Goal: Communication & Community: Answer question/provide support

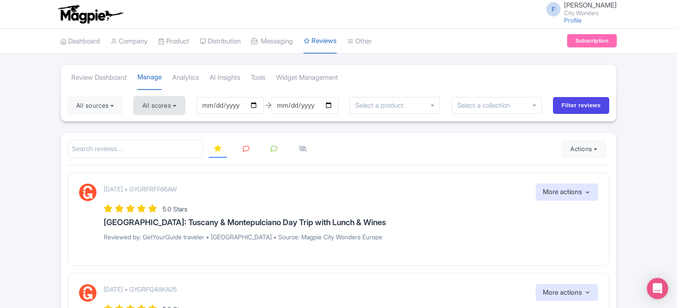
click at [151, 108] on button "All scores" at bounding box center [159, 106] width 51 height 18
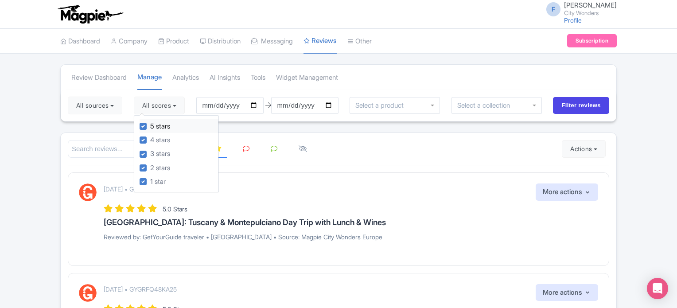
click at [150, 127] on label "5 stars" at bounding box center [160, 126] width 20 height 10
click at [150, 127] on input "5 stars" at bounding box center [153, 124] width 6 height 6
checkbox input "false"
click at [150, 138] on label "4 stars" at bounding box center [160, 140] width 20 height 10
click at [150, 138] on input "4 stars" at bounding box center [153, 138] width 6 height 6
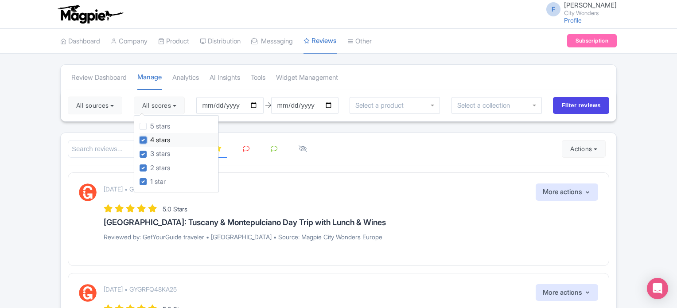
checkbox input "false"
click at [105, 108] on button "All sources" at bounding box center [95, 106] width 54 height 18
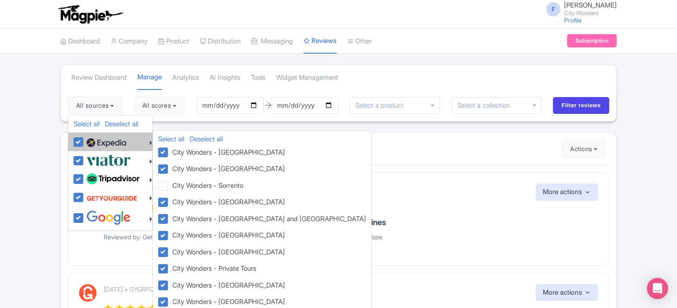
click at [84, 141] on label at bounding box center [105, 141] width 42 height 15
click at [84, 140] on input "checkbox" at bounding box center [87, 137] width 6 height 6
checkbox input "false"
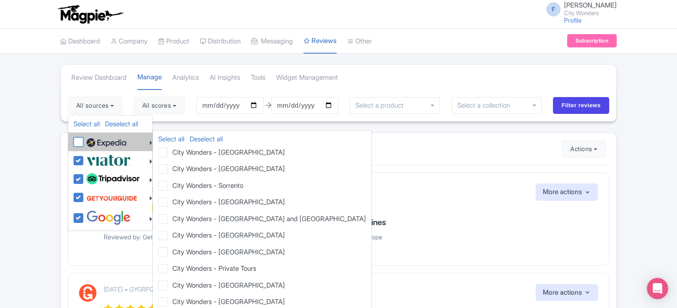
checkbox input "false"
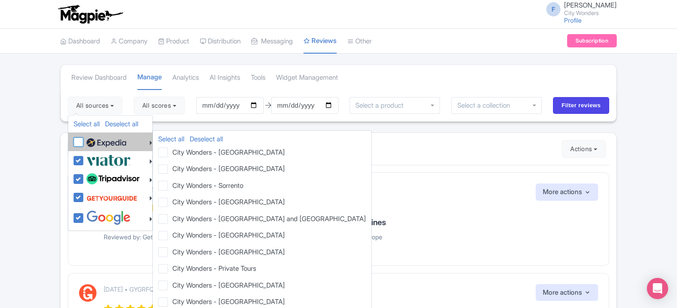
checkbox input "false"
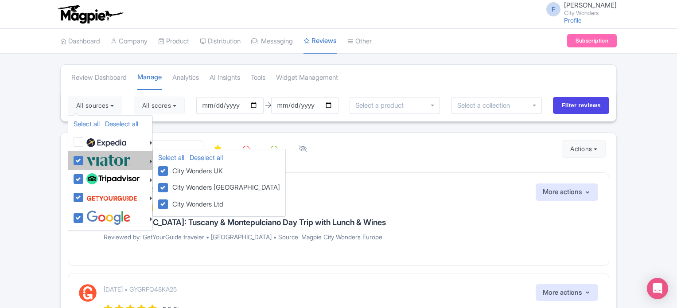
click at [84, 159] on label at bounding box center [107, 160] width 47 height 15
click at [84, 159] on input "checkbox" at bounding box center [87, 156] width 6 height 6
checkbox input "false"
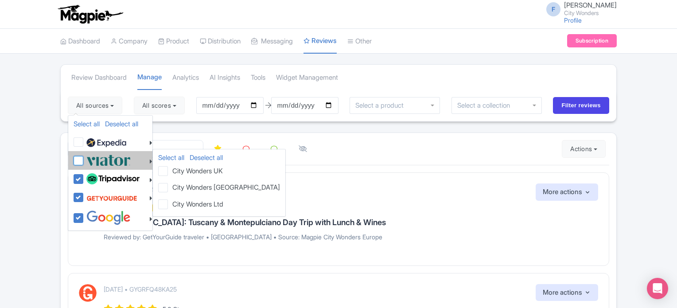
checkbox input "false"
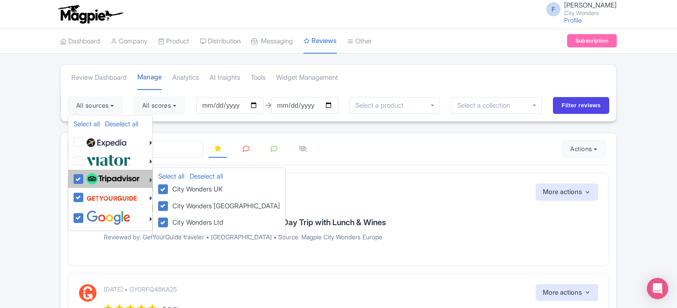
click at [79, 173] on div at bounding box center [113, 178] width 79 height 15
click at [84, 179] on label at bounding box center [111, 178] width 55 height 15
click at [84, 177] on input "checkbox" at bounding box center [87, 174] width 6 height 6
checkbox input "false"
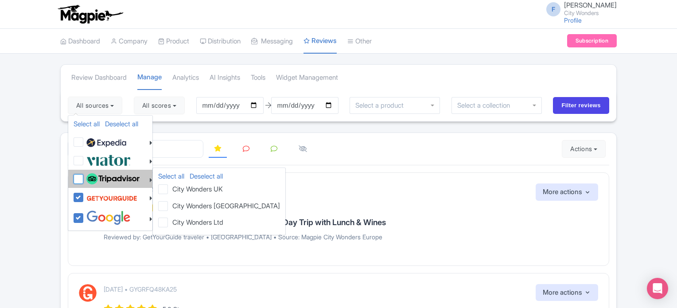
checkbox input "false"
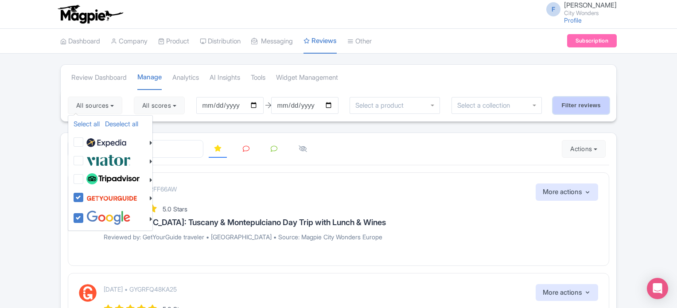
click at [570, 106] on input "Filter reviews" at bounding box center [581, 105] width 56 height 17
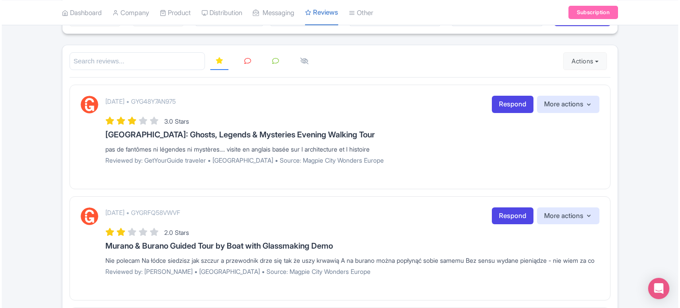
scroll to position [89, 0]
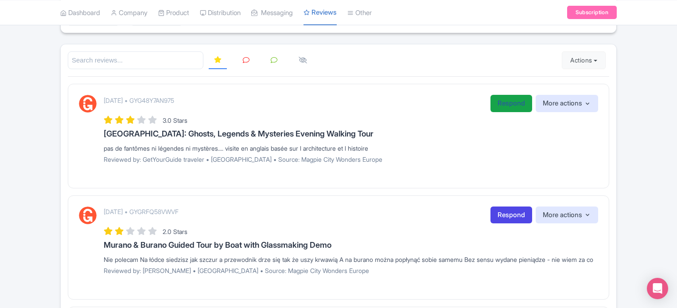
click at [501, 104] on link "Respond" at bounding box center [511, 103] width 42 height 17
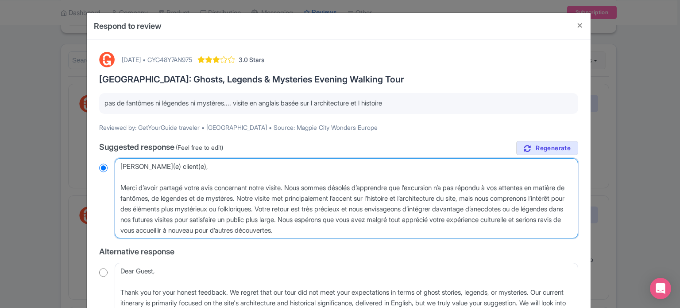
drag, startPoint x: 186, startPoint y: 167, endPoint x: 119, endPoint y: 163, distance: 67.5
click at [119, 163] on textarea "[PERSON_NAME](e) client(e), Merci d’avoir partagé votre avis concernant notre v…" at bounding box center [347, 198] width 464 height 81
type textarea "B Merci d’avoir partagé votre avis concernant notre visite. Nous sommes désolés…"
radio input "true"
type textarea "Bo Merci d’avoir partagé votre avis concernant notre visite. Nous sommes désolé…"
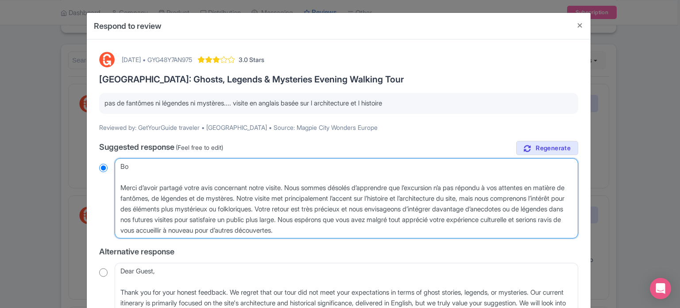
radio input "true"
type textarea "Bon Merci d’avoir partagé votre avis concernant notre visite. Nous sommes désol…"
radio input "true"
type textarea "Bonj Merci d’avoir partagé votre avis concernant notre visite. Nous sommes déso…"
radio input "true"
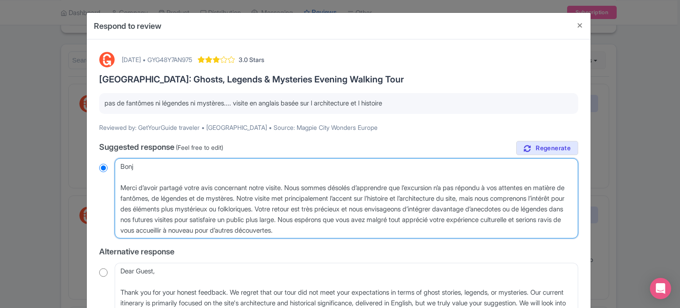
type textarea "Bonjo Merci d’avoir partagé votre avis concernant notre visite. Nous sommes dés…"
radio input "true"
type textarea "Bonjou Merci d’avoir partagé votre avis concernant notre visite. Nous sommes dé…"
radio input "true"
type textarea "Bonjour Merci d’avoir partagé votre avis concernant notre visite. Nous sommes d…"
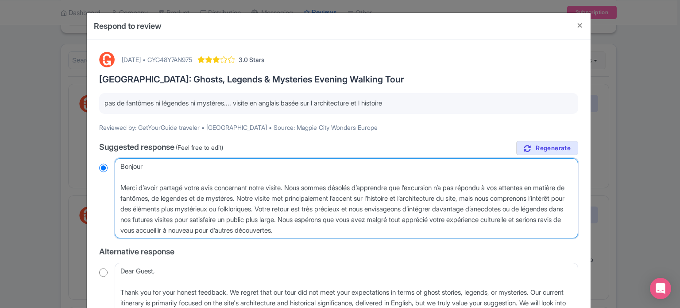
radio input "true"
type textarea "Bonjour, Merci d’avoir partagé votre avis concernant notre visite. Nous sommes …"
radio input "true"
click at [120, 189] on textarea "Cher(e) client(e), Merci d’avoir partagé votre avis concernant notre visite. No…" at bounding box center [347, 198] width 464 height 81
type textarea "Bonjour, Merci d’avoir partagé votre avis concernant notre visite. Nous sommes …"
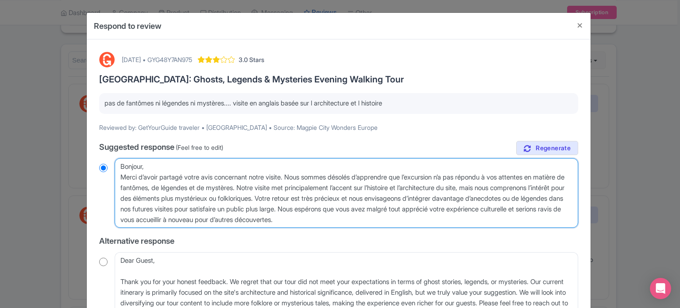
radio input "true"
type textarea "Bonjour,Merci d’avoir partagé votre avis concernant notre visite. Nous sommes d…"
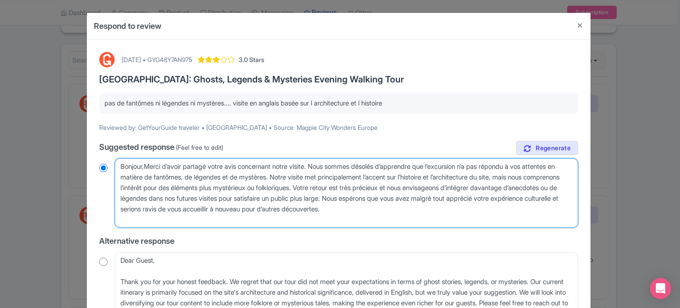
radio input "true"
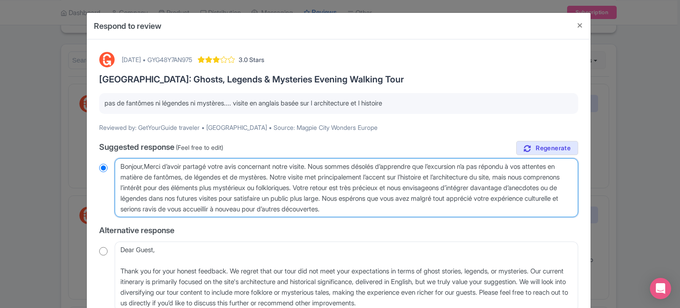
type textarea "Bonjour, Merci d’avoir partagé votre avis concernant notre visite. Nous sommes …"
radio input "true"
drag, startPoint x: 224, startPoint y: 177, endPoint x: 182, endPoint y: 175, distance: 41.7
click at [182, 175] on textarea "Cher(e) client(e), Merci d’avoir partagé votre avis concernant notre visite. No…" at bounding box center [347, 187] width 464 height 59
type textarea "Bonjour, Merci d’avoir partagé votre avis concernant notre visite. Nous sommes …"
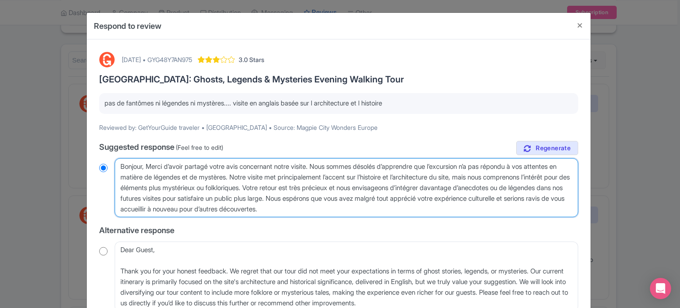
radio input "true"
drag, startPoint x: 439, startPoint y: 210, endPoint x: 284, endPoint y: 200, distance: 156.3
click at [284, 200] on textarea "Cher(e) client(e), Merci d’avoir partagé votre avis concernant notre visite. No…" at bounding box center [347, 187] width 464 height 59
type textarea "Bonjour, Merci d’avoir partagé votre avis concernant notre visite. Nous sommes …"
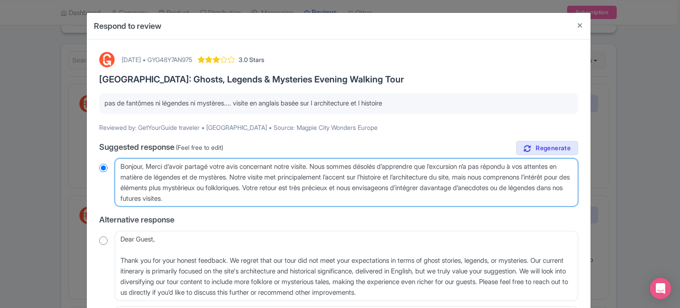
radio input "true"
click at [544, 187] on textarea "Cher(e) client(e), Merci d’avoir partagé votre avis concernant notre visite. No…" at bounding box center [347, 182] width 464 height 49
type textarea "Bonjour, Merci d’avoir partagé votre avis concernant notre visite. Nous sommes …"
radio input "true"
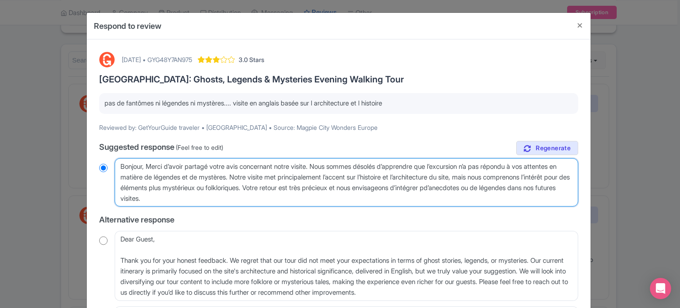
type textarea "Bonjour, Merci d’avoir partagé votre avis concernant notre visite. Nous sommes …"
radio input "true"
type textarea "Bonjour, Merci d’avoir partagé votre avis concernant notre visite. Nous sommes …"
radio input "true"
type textarea "Bonjour, Merci d’avoir partagé votre avis concernant notre visite. Nous sommes …"
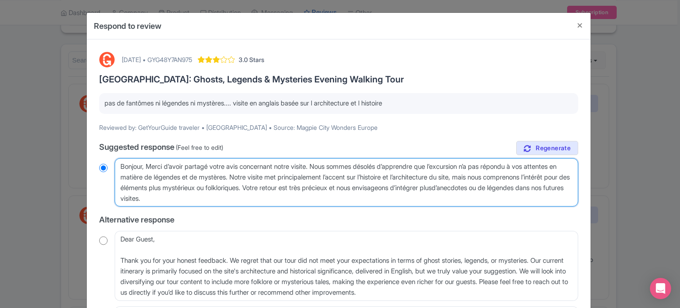
radio input "true"
type textarea "Bonjour, Merci d’avoir partagé votre avis concernant notre visite. Nous sommes …"
radio input "true"
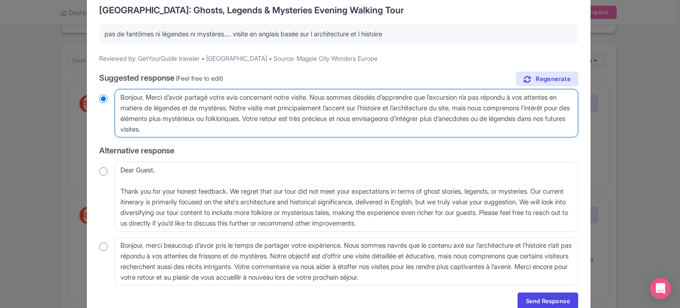
scroll to position [110, 0]
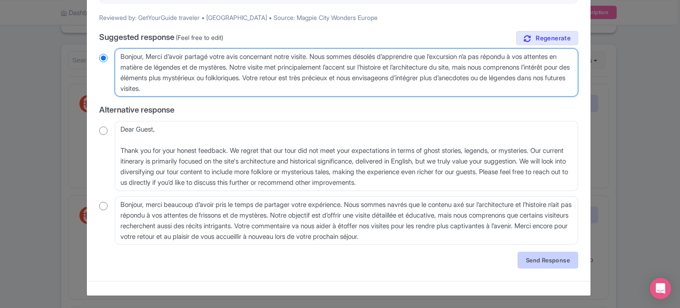
type textarea "Bonjour, Merci d’avoir partagé votre avis concernant notre visite. Nous sommes …"
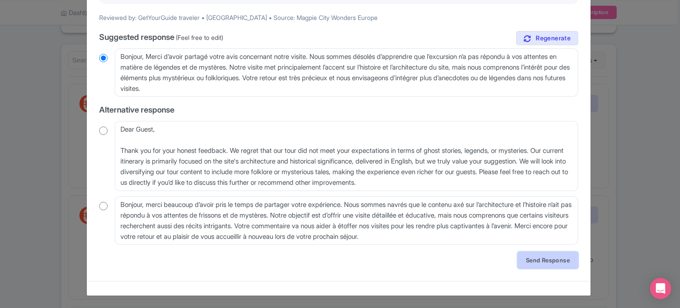
click at [542, 264] on link "Send Response" at bounding box center [548, 260] width 61 height 17
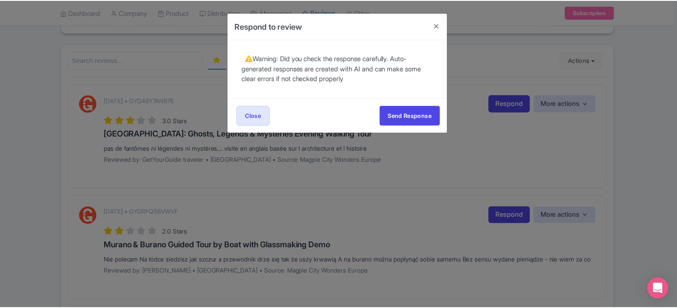
scroll to position [0, 0]
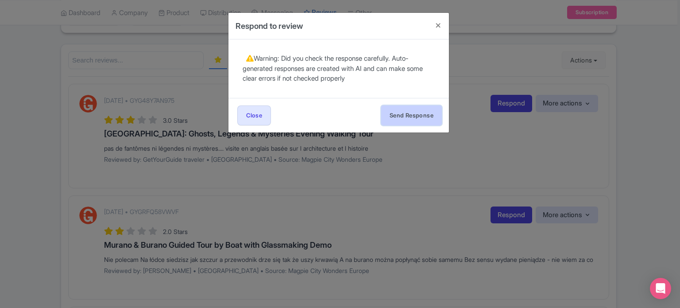
click at [409, 119] on button "Send Response" at bounding box center [411, 115] width 61 height 20
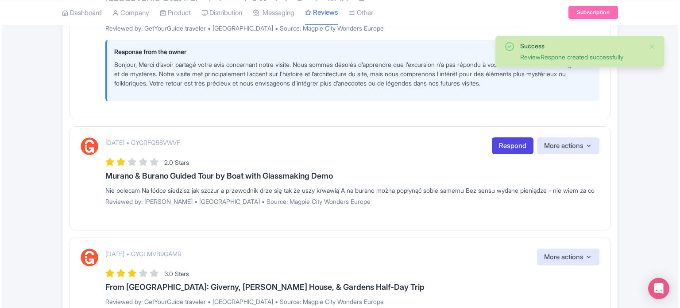
scroll to position [221, 0]
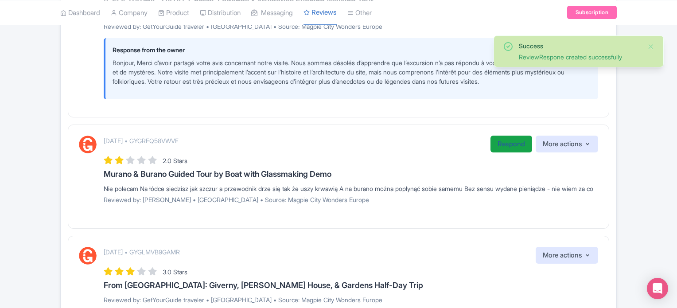
click at [502, 149] on link "Respond" at bounding box center [511, 144] width 42 height 17
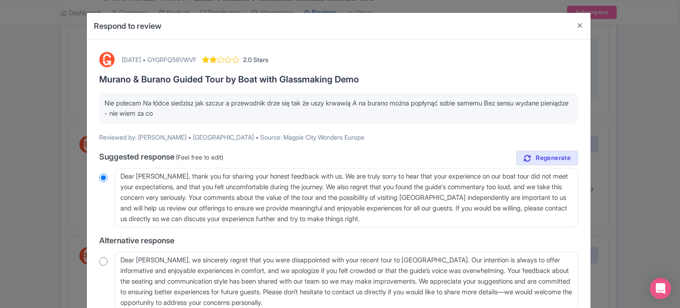
drag, startPoint x: 103, startPoint y: 102, endPoint x: 188, endPoint y: 113, distance: 85.7
click at [188, 113] on div "Nie polecam Na łódce siedzisz jak szczur a przewodnik drze się tak że uszy krwa…" at bounding box center [338, 108] width 479 height 31
copy p "Nie polecam Na łódce siedzisz jak szczur a przewodnik drze się tak że uszy krwa…"
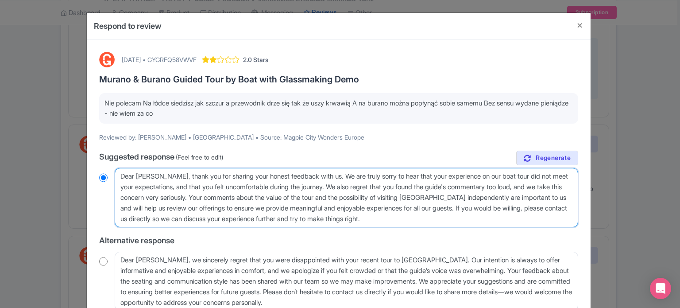
drag, startPoint x: 536, startPoint y: 187, endPoint x: 219, endPoint y: 198, distance: 317.4
click at [219, 198] on textarea "Dear Oliwier, thank you for sharing your honest feedback with us. We are truly …" at bounding box center [347, 197] width 464 height 59
type textarea "Dear Oliwier, thank you for sharing your honest feedback with us. We are truly …"
radio input "true"
drag, startPoint x: 237, startPoint y: 195, endPoint x: 400, endPoint y: 194, distance: 162.1
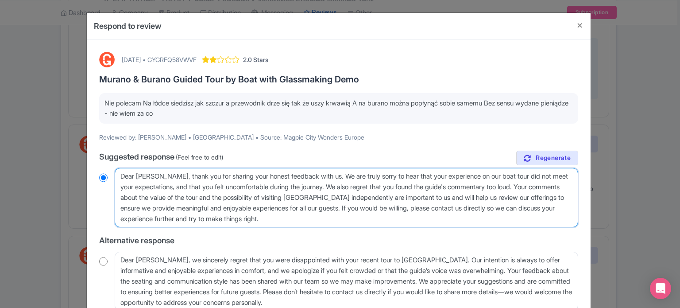
click at [400, 194] on textarea "Dear Oliwier, thank you for sharing your honest feedback with us. We are truly …" at bounding box center [347, 197] width 464 height 59
type textarea "Dear Oliwier, thank you for sharing your honest feedback with us. We are truly …"
radio input "true"
drag, startPoint x: 349, startPoint y: 196, endPoint x: 414, endPoint y: 196, distance: 65.1
click at [414, 196] on textarea "Dear Oliwier, thank you for sharing your honest feedback with us. We are truly …" at bounding box center [347, 197] width 464 height 59
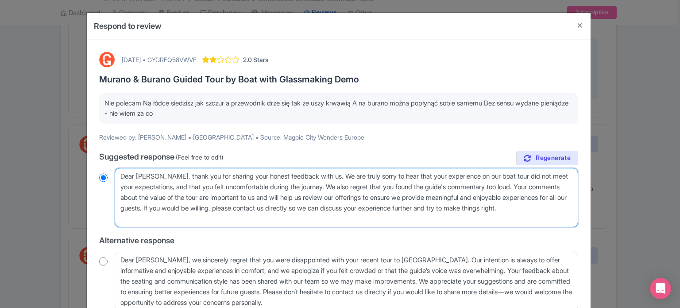
type textarea "Dear Oliwier, thank you for sharing your honest feedback with us. We are truly …"
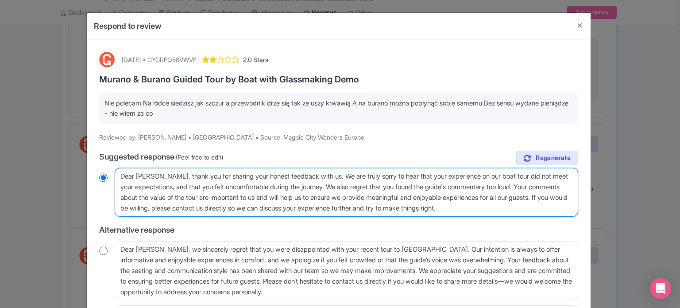
radio input "true"
drag, startPoint x: 531, startPoint y: 209, endPoint x: 142, endPoint y: 205, distance: 389.4
click at [142, 205] on textarea "Dear Oliwier, thank you for sharing your honest feedback with us. We are truly …" at bounding box center [347, 192] width 464 height 49
type textarea "Dear Oliwier, thank you for sharing your honest feedback with us. We are truly …"
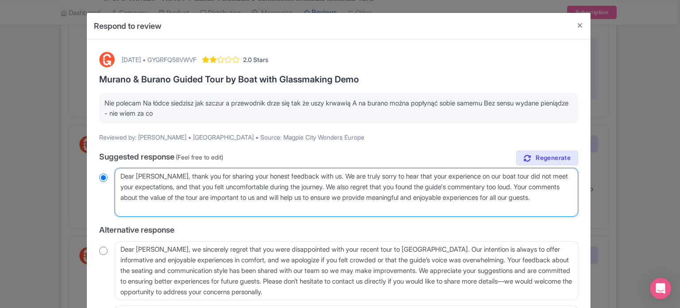
radio input "true"
drag, startPoint x: 144, startPoint y: 206, endPoint x: 120, endPoint y: 169, distance: 43.3
click at [120, 169] on textarea "Dear Oliwier, thank you for sharing your honest feedback with us. We are truly …" at bounding box center [347, 192] width 464 height 49
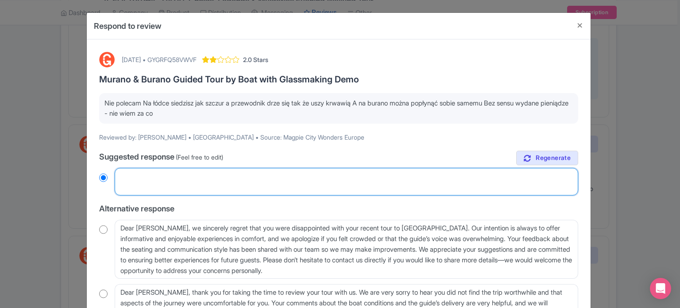
radio input "true"
paste textarea "Drogi Oliwierze, dziękujemy za podzielenie się z nami swoją szczerą opinią. Bar…"
type textarea "Drogi Oliwierze, dziękujemy za podzielenie się z nami swoją szczerą opinią. Bar…"
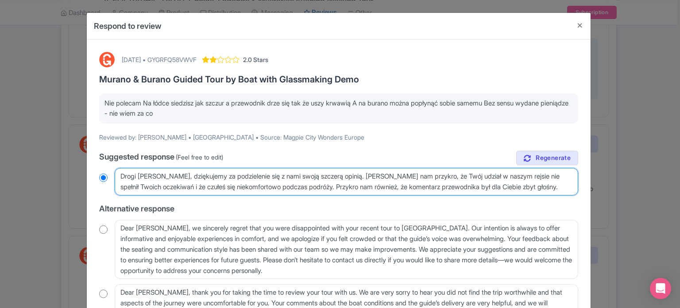
radio input "true"
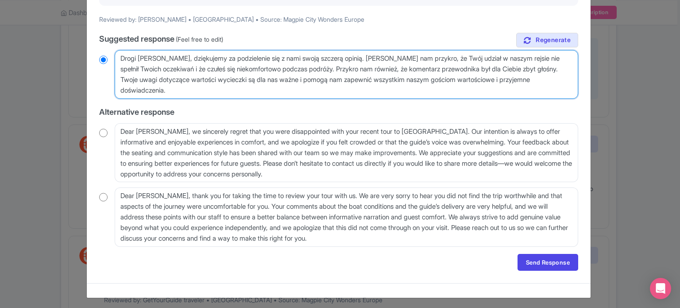
scroll to position [120, 0]
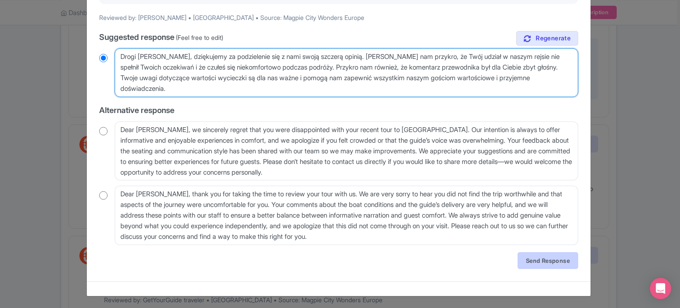
type textarea "Drogi Oliwierze, dziękujemy za podzielenie się z nami swoją szczerą opinią. Bar…"
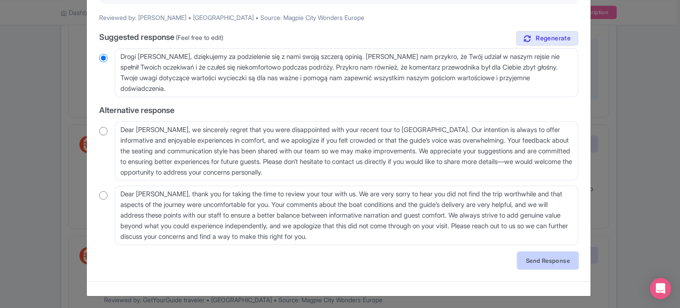
click at [523, 255] on link "Send Response" at bounding box center [548, 260] width 61 height 17
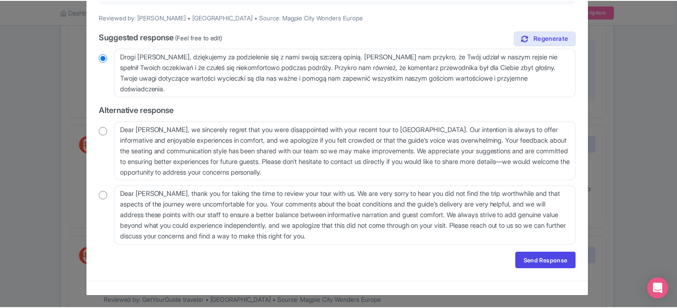
scroll to position [0, 0]
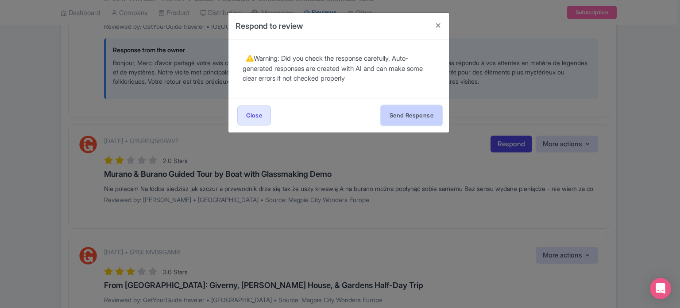
click at [411, 120] on button "Send Response" at bounding box center [411, 115] width 61 height 20
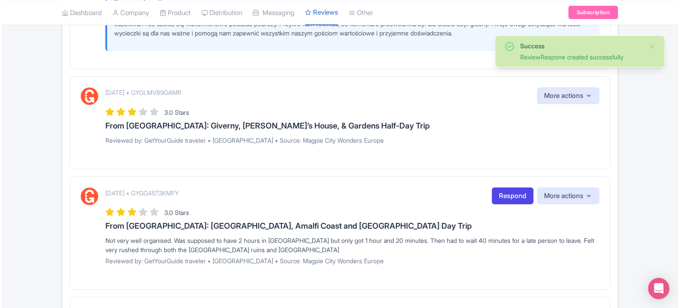
scroll to position [487, 0]
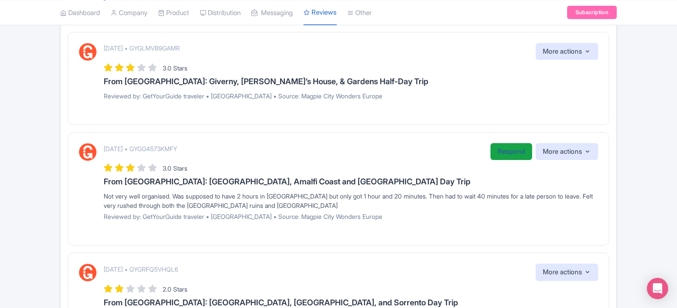
click at [513, 159] on link "Respond" at bounding box center [511, 151] width 42 height 17
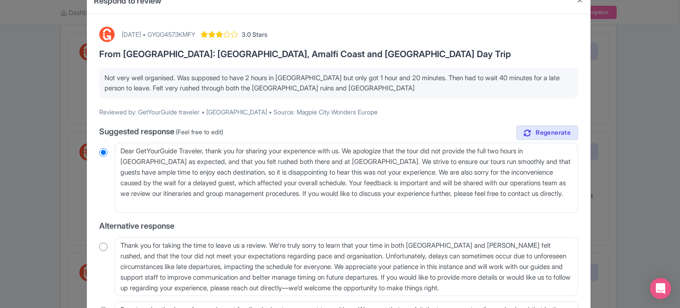
scroll to position [44, 0]
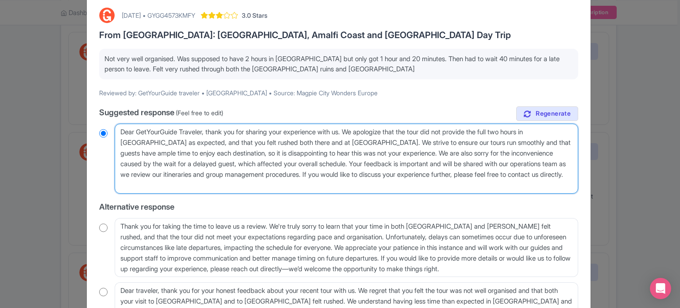
drag, startPoint x: 119, startPoint y: 128, endPoint x: 206, endPoint y: 132, distance: 87.8
click at [206, 132] on textarea "Dear GetYourGuide Traveler, thank you for sharing your experience with us. We a…" at bounding box center [347, 159] width 464 height 70
type textarea "H, thank you for sharing your experience with us. We apologize that the tour di…"
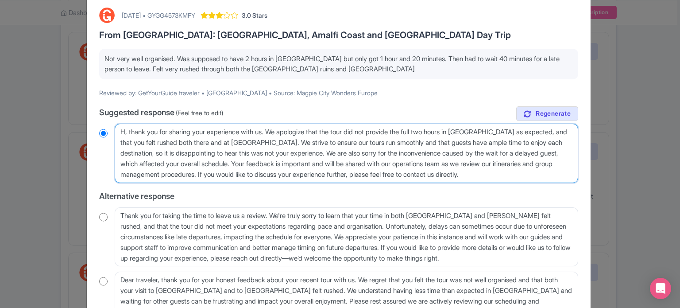
radio input "true"
type textarea "Hi, thank you for sharing your experience with us. We apologize that the tour d…"
radio input "true"
drag, startPoint x: 248, startPoint y: 142, endPoint x: 165, endPoint y: 142, distance: 82.8
click at [165, 142] on textarea "Dear GetYourGuide Traveler, thank you for sharing your experience with us. We a…" at bounding box center [347, 153] width 464 height 59
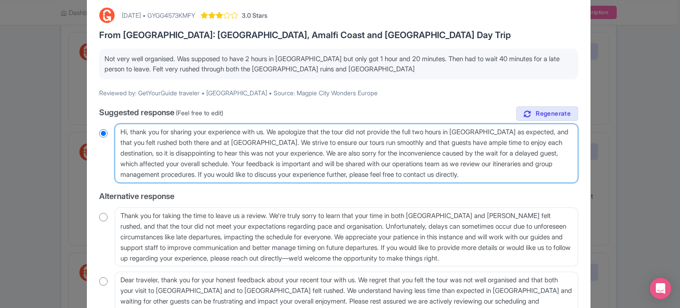
type textarea "Hi, thank you for sharing your experience with us. We apologize that the tour d…"
radio input "true"
drag, startPoint x: 225, startPoint y: 151, endPoint x: 486, endPoint y: 143, distance: 261.5
click at [486, 143] on textarea "Dear GetYourGuide Traveler, thank you for sharing your experience with us. We a…" at bounding box center [347, 153] width 464 height 59
type textarea "Hi, thank you for sharing your experience with us. We apologize that the tour d…"
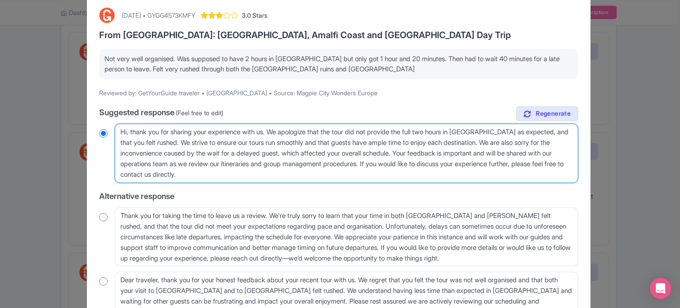
radio input "true"
type textarea "Hi, thank you for sharing your experience with us. We apologize that the tour d…"
radio input "true"
type textarea "Hi, thank you for sharing your experience with us. We apologize that the tour d…"
radio input "true"
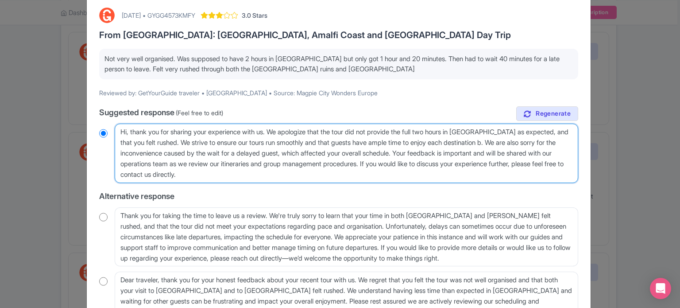
type textarea "Hi, thank you for sharing your experience with us. We apologize that the tour d…"
radio input "true"
type textarea "Hi, thank you for sharing your experience with us. We apologize that the tour d…"
radio input "true"
type textarea "Hi, thank you for sharing your experience with us. We apologize that the tour d…"
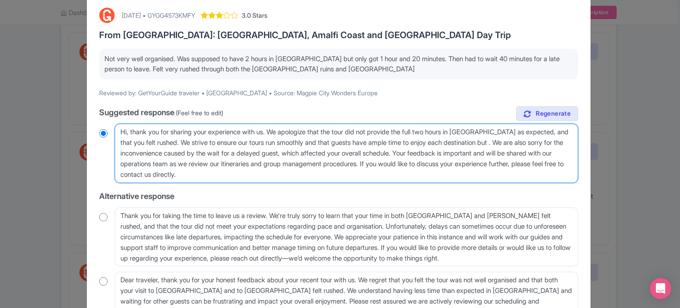
radio input "true"
type textarea "Hi, thank you for sharing your experience with us. We apologize that the tour d…"
radio input "true"
type textarea "Hi, thank you for sharing your experience with us. We apologize that the tour d…"
radio input "true"
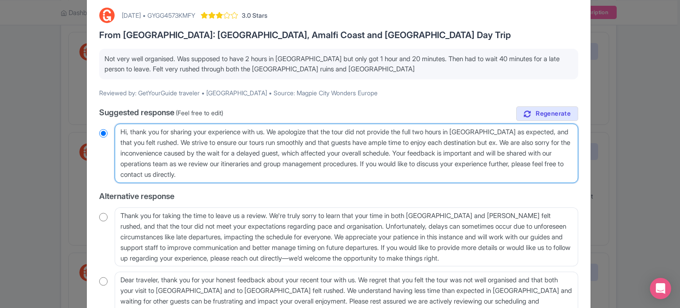
type textarea "Hi, thank you for sharing your experience with us. We apologize that the tour d…"
radio input "true"
type textarea "Hi, thank you for sharing your experience with us. We apologize that the tour d…"
radio input "true"
type textarea "Hi, thank you for sharing your experience with us. We apologize that the tour d…"
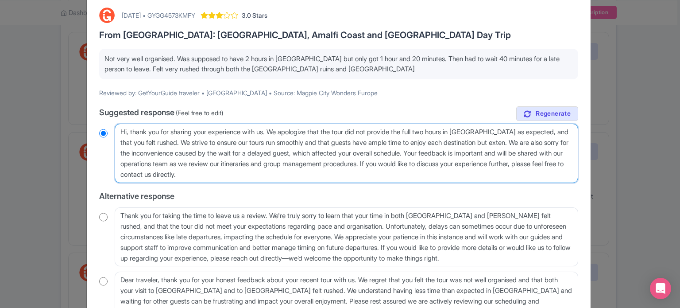
radio input "true"
type textarea "Hi, thank you for sharing your experience with us. We apologize that the tour d…"
radio input "true"
type textarea "Hi, thank you for sharing your experience with us. We apologize that the tour d…"
radio input "true"
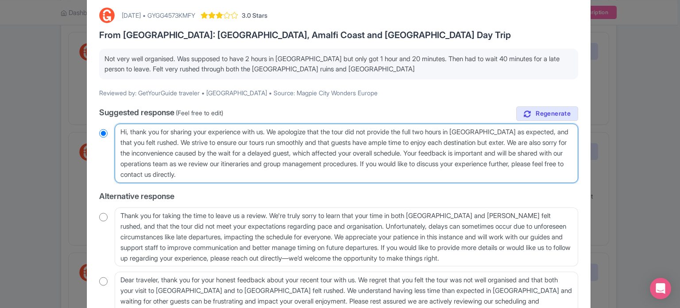
type textarea "Hi, thank you for sharing your experience with us. We apologize that the tour d…"
radio input "true"
type textarea "Hi, thank you for sharing your experience with us. We apologize that the tour d…"
radio input "true"
type textarea "Hi, thank you for sharing your experience with us. We apologize that the tour d…"
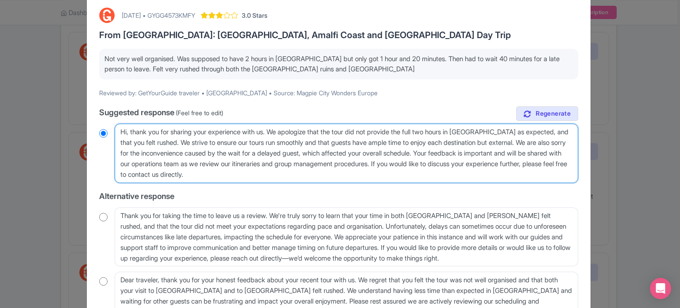
radio input "true"
type textarea "Hi, thank you for sharing your experience with us. We apologize that the tour d…"
radio input "true"
type textarea "Hi, thank you for sharing your experience with us. We apologize that the tour d…"
radio input "true"
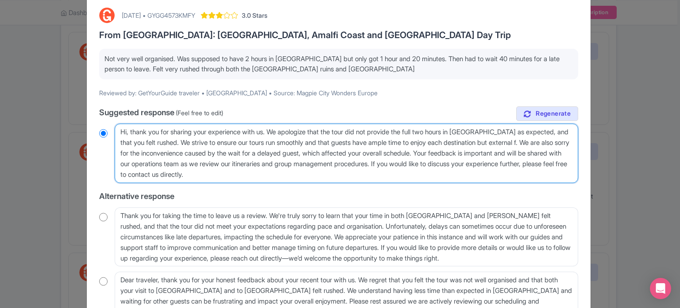
type textarea "Hi, thank you for sharing your experience with us. We apologize that the tour d…"
radio input "true"
type textarea "Hi, thank you for sharing your experience with us. We apologize that the tour d…"
radio input "true"
type textarea "Hi, thank you for sharing your experience with us. We apologize that the tour d…"
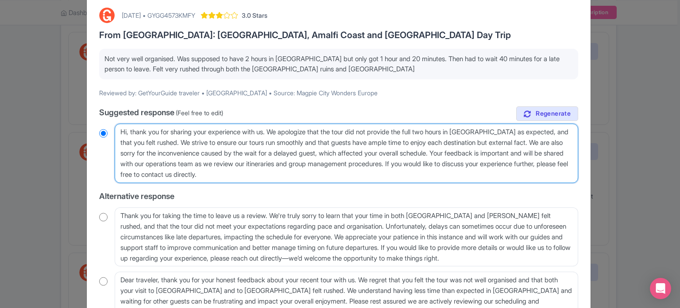
radio input "true"
type textarea "Hi, thank you for sharing your experience with us. We apologize that the tour d…"
radio input "true"
type textarea "Hi, thank you for sharing your experience with us. We apologize that the tour d…"
radio input "true"
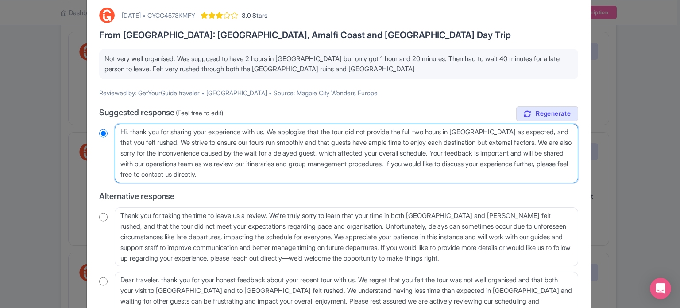
type textarea "Hi, thank you for sharing your experience with us. We apologize that the tour d…"
radio input "true"
type textarea "Hi, thank you for sharing your experience with us. We apologize that the tour d…"
radio input "true"
type textarea "Hi, thank you for sharing your experience with us. We apologize that the tour d…"
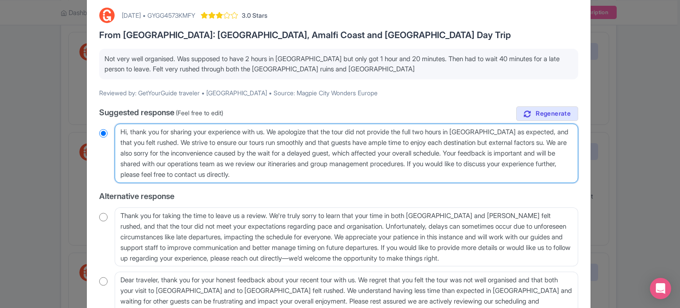
radio input "true"
type textarea "Hi, thank you for sharing your experience with us. We apologize that the tour d…"
radio input "true"
type textarea "Hi, thank you for sharing your experience with us. We apologize that the tour d…"
radio input "true"
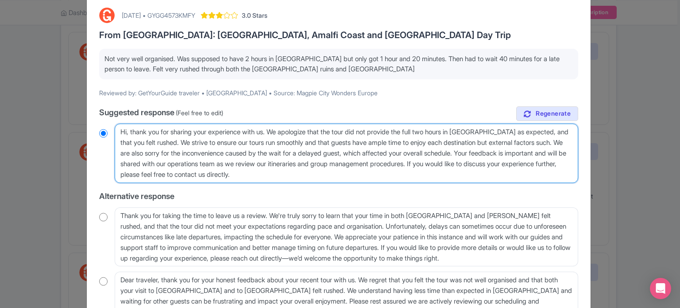
type textarea "Hi, thank you for sharing your experience with us. We apologize that the tour d…"
radio input "true"
type textarea "Hi, thank you for sharing your experience with us. We apologize that the tour d…"
radio input "true"
type textarea "Hi, thank you for sharing your experience with us. We apologize that the tour d…"
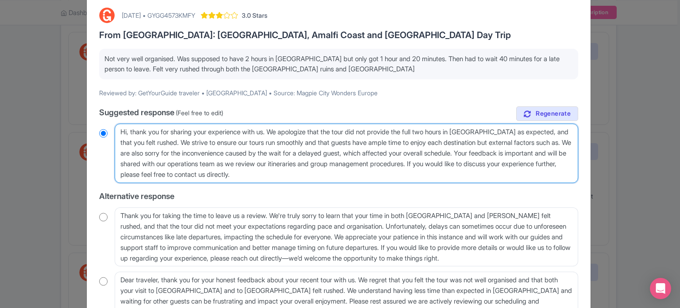
radio input "true"
type textarea "Hi, thank you for sharing your experience with us. We apologize that the tour d…"
radio input "true"
type textarea "Hi, thank you for sharing your experience with us. We apologize that the tour d…"
radio input "true"
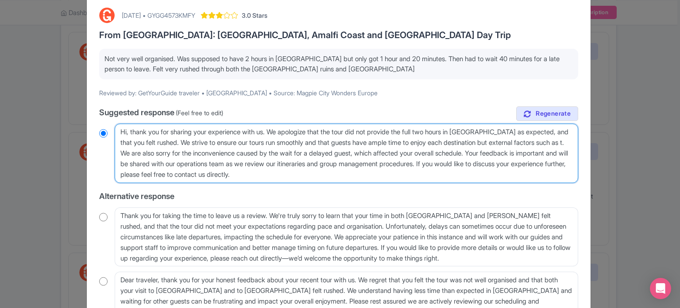
type textarea "Hi, thank you for sharing your experience with us. We apologize that the tour d…"
radio input "true"
type textarea "Hi, thank you for sharing your experience with us. We apologize that the tour d…"
radio input "true"
type textarea "Hi, thank you for sharing your experience with us. We apologize that the tour d…"
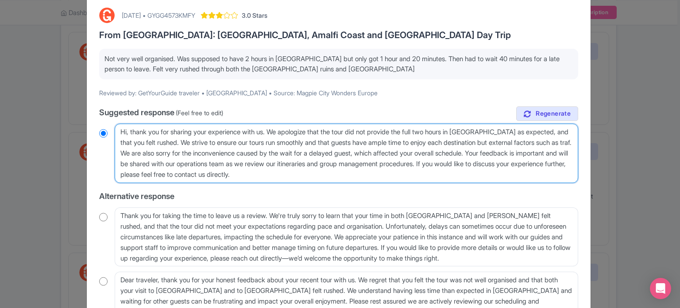
radio input "true"
type textarea "Hi, thank you for sharing your experience with us. We apologize that the tour d…"
radio input "true"
type textarea "Hi, thank you for sharing your experience with us. We apologize that the tour d…"
radio input "true"
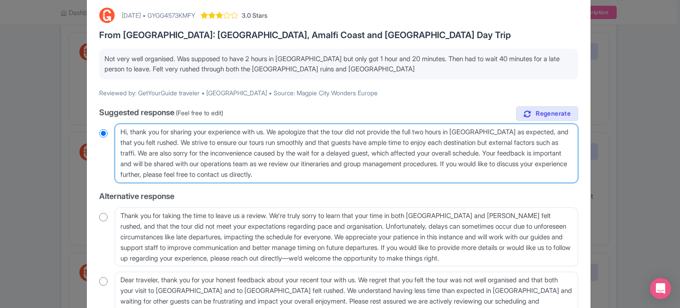
type textarea "Hi, thank you for sharing your experience with us. We apologize that the tour d…"
radio input "true"
type textarea "Hi, thank you for sharing your experience with us. We apologize that the tour d…"
radio input "true"
type textarea "Hi, thank you for sharing your experience with us. We apologize that the tour d…"
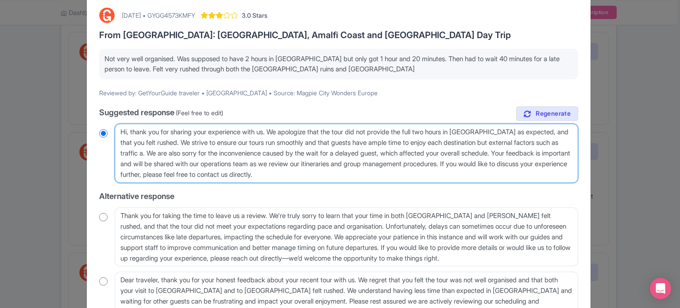
radio input "true"
type textarea "Hi, thank you for sharing your experience with us. We apologize that the tour d…"
radio input "true"
type textarea "Hi, thank you for sharing your experience with us. We apologize that the tour d…"
radio input "true"
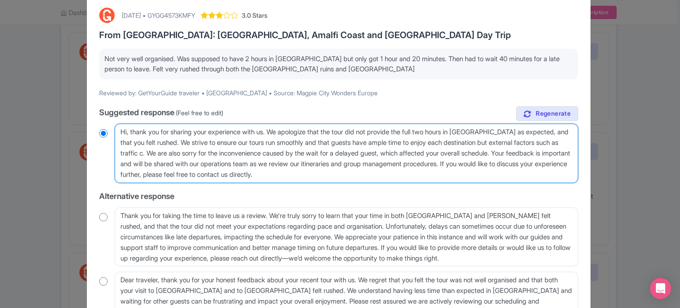
type textarea "Hi, thank you for sharing your experience with us. We apologize that the tour d…"
radio input "true"
type textarea "Hi, thank you for sharing your experience with us. We apologize that the tour d…"
radio input "true"
type textarea "Hi, thank you for sharing your experience with us. We apologize that the tour d…"
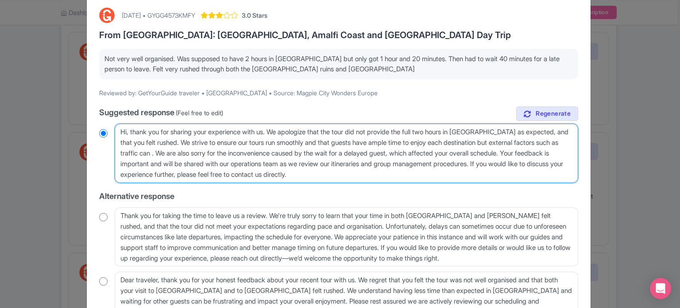
radio input "true"
type textarea "Hi, thank you for sharing your experience with us. We apologize that the tour d…"
radio input "true"
type textarea "Hi, thank you for sharing your experience with us. We apologize that the tour d…"
radio input "true"
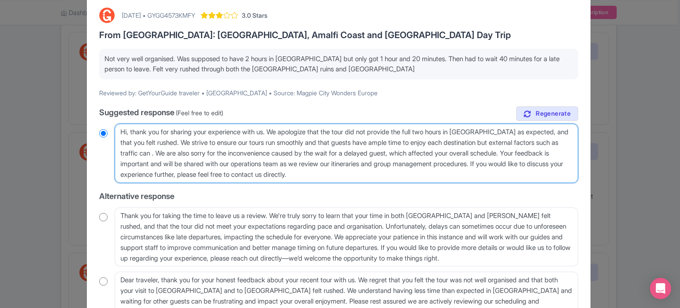
type textarea "Hi, thank you for sharing your experience with us. We apologize that the tour d…"
radio input "true"
type textarea "Hi, thank you for sharing your experience with us. We apologize that the tour d…"
radio input "true"
type textarea "Hi, thank you for sharing your experience with us. We apologize that the tour d…"
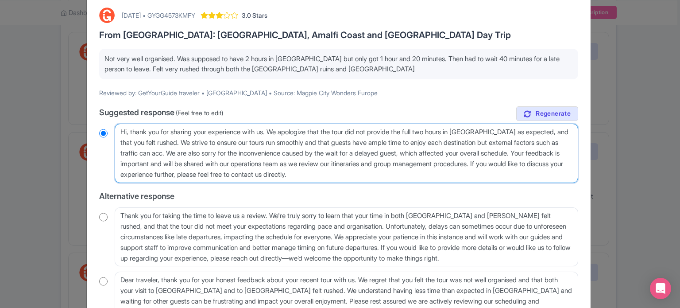
radio input "true"
type textarea "Hi, thank you for sharing your experience with us. We apologize that the tour d…"
radio input "true"
type textarea "Hi, thank you for sharing your experience with us. We apologize that the tour d…"
radio input "true"
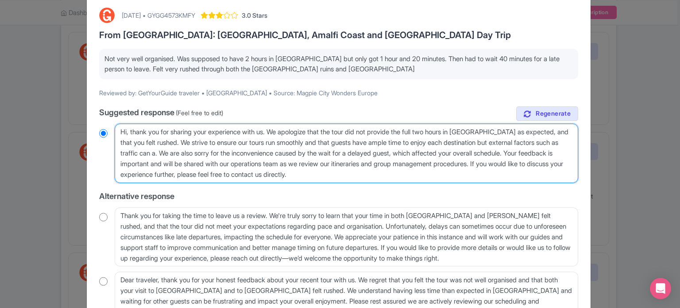
type textarea "Hi, thank you for sharing your experience with us. We apologize that the tour d…"
radio input "true"
type textarea "Hi, thank you for sharing your experience with us. We apologize that the tour d…"
radio input "true"
type textarea "Hi, thank you for sharing your experience with us. We apologize that the tour d…"
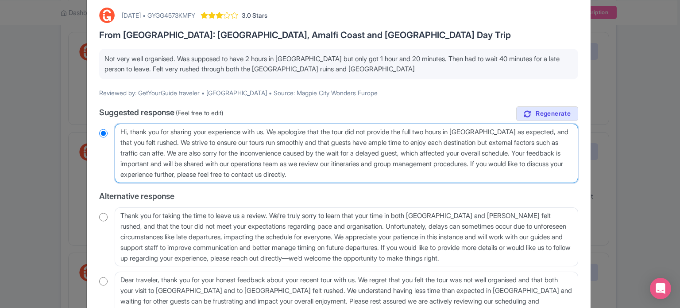
radio input "true"
type textarea "Hi, thank you for sharing your experience with us. We apologize that the tour d…"
radio input "true"
type textarea "Hi, thank you for sharing your experience with us. We apologize that the tour d…"
radio input "true"
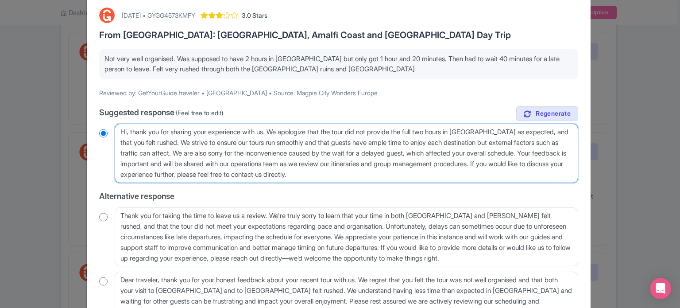
type textarea "Hi, thank you for sharing your experience with us. We apologize that the tour d…"
radio input "true"
type textarea "Hi, thank you for sharing your experience with us. We apologize that the tour d…"
radio input "true"
type textarea "Hi, thank you for sharing your experience with us. We apologize that the tour d…"
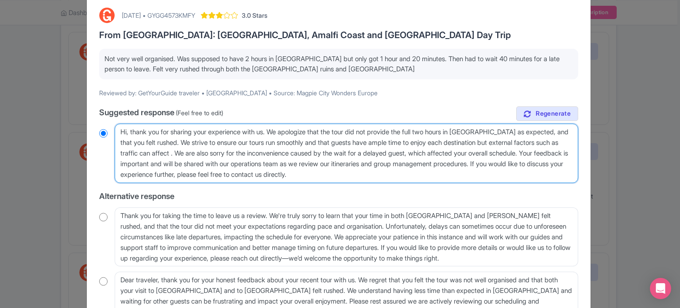
radio input "true"
type textarea "Hi, thank you for sharing your experience with us. We apologize that the tour d…"
radio input "true"
type textarea "Hi, thank you for sharing your experience with us. We apologize that the tour d…"
radio input "true"
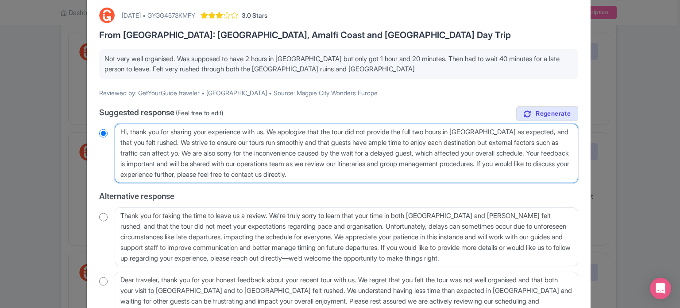
type textarea "Hi, thank you for sharing your experience with us. We apologize that the tour d…"
radio input "true"
type textarea "Hi, thank you for sharing your experience with us. We apologize that the tour d…"
radio input "true"
type textarea "Hi, thank you for sharing your experience with us. We apologize that the tour d…"
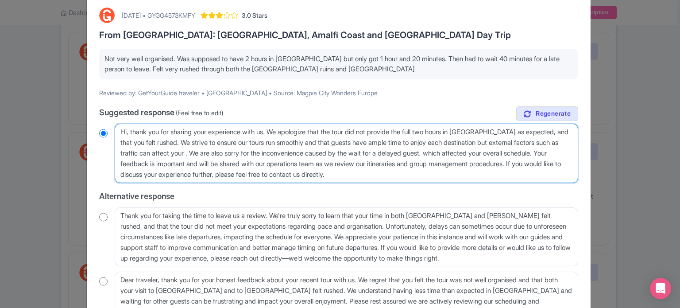
radio input "true"
type textarea "Hi, thank you for sharing your experience with us. We apologize that the tour d…"
radio input "true"
type textarea "Hi, thank you for sharing your experience with us. We apologize that the tour d…"
radio input "true"
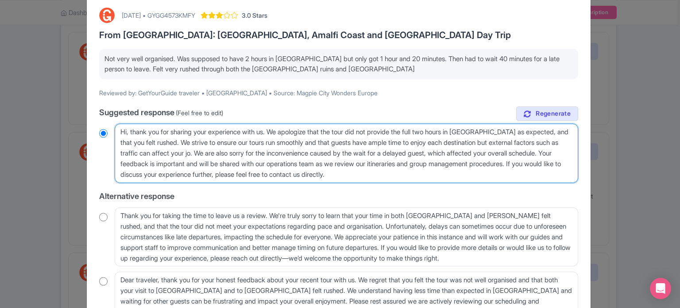
type textarea "Hi, thank you for sharing your experience with us. We apologize that the tour d…"
radio input "true"
type textarea "Hi, thank you for sharing your experience with us. We apologize that the tour d…"
radio input "true"
type textarea "Hi, thank you for sharing your experience with us. We apologize that the tour d…"
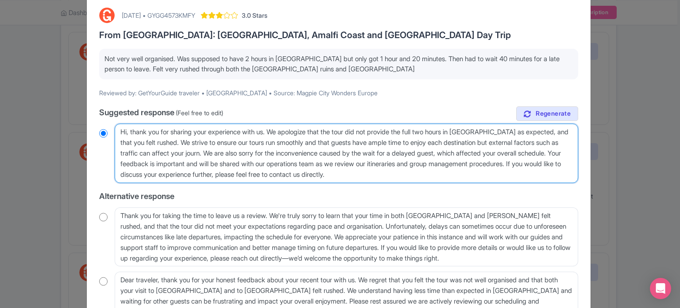
radio input "true"
type textarea "Hi, thank you for sharing your experience with us. We apologize that the tour d…"
radio input "true"
type textarea "Hi, thank you for sharing your experience with us. We apologize that the tour d…"
radio input "true"
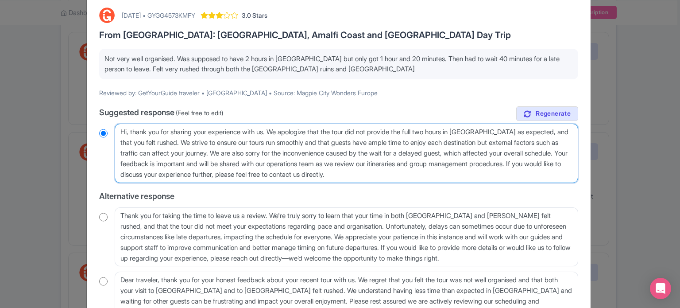
drag, startPoint x: 452, startPoint y: 174, endPoint x: 373, endPoint y: 162, distance: 79.4
click at [373, 162] on textarea "Dear GetYourGuide Traveler, thank you for sharing your experience with us. We a…" at bounding box center [347, 153] width 464 height 59
type textarea "Hi, thank you for sharing your experience with us. We apologize that the tour d…"
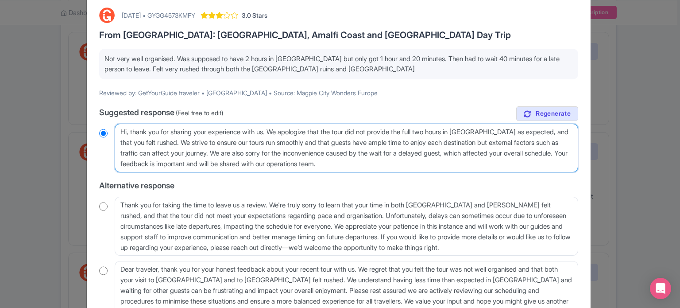
radio input "true"
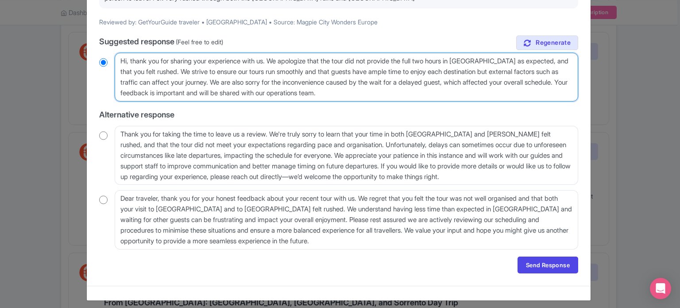
scroll to position [120, 0]
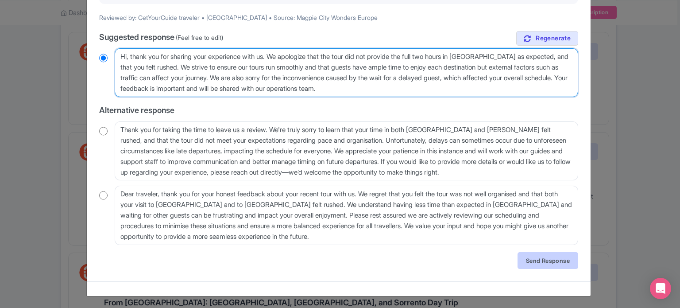
type textarea "Hi, thank you for sharing your experience with us. We apologize that the tour d…"
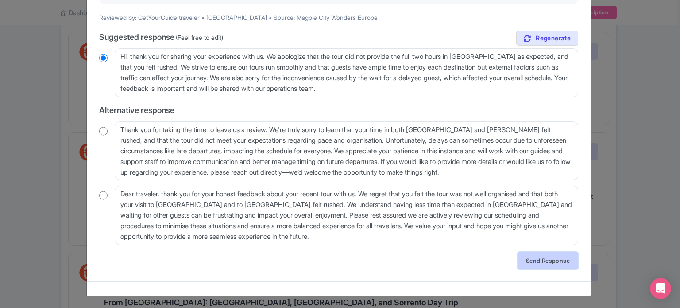
click at [532, 263] on link "Send Response" at bounding box center [548, 260] width 61 height 17
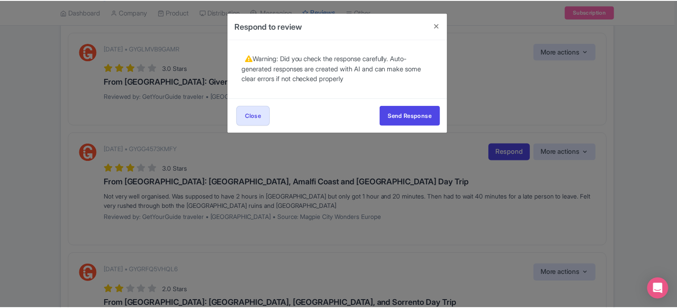
scroll to position [0, 0]
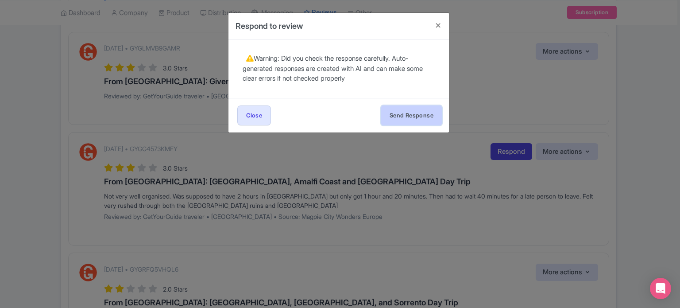
click at [400, 117] on button "Send Response" at bounding box center [411, 115] width 61 height 20
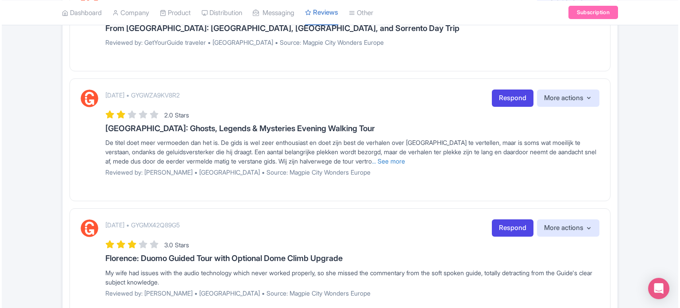
scroll to position [842, 0]
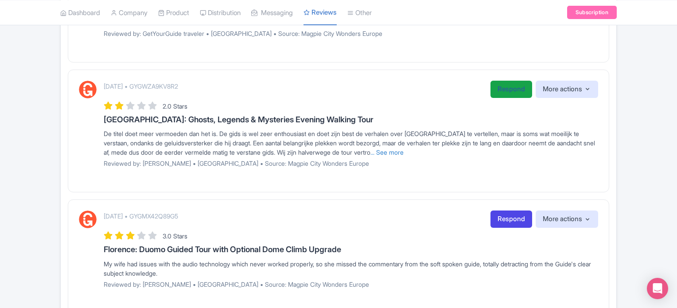
click at [509, 98] on link "Respond" at bounding box center [511, 89] width 42 height 17
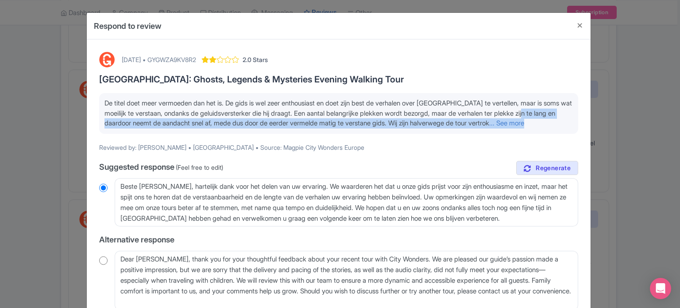
drag, startPoint x: 134, startPoint y: 131, endPoint x: 120, endPoint y: 123, distance: 16.1
click at [120, 123] on p "De titel doet meer vermoeden dan het is. De gids is wel zeer enthousiast en doe…" at bounding box center [339, 113] width 469 height 30
click at [490, 127] on link "... See more" at bounding box center [507, 123] width 35 height 8
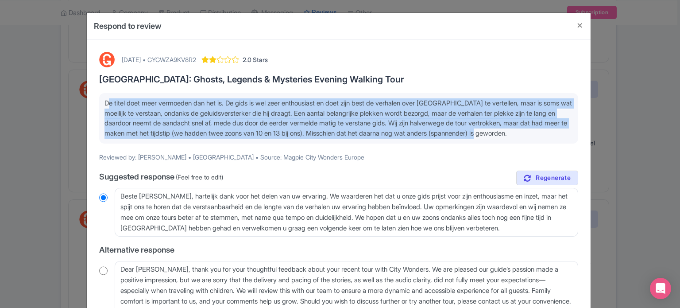
drag, startPoint x: 144, startPoint y: 143, endPoint x: 105, endPoint y: 102, distance: 57.0
click at [105, 102] on p "De titel doet meer vermoeden [PERSON_NAME] het is. De gids is wel zeer enthousi…" at bounding box center [339, 118] width 469 height 40
copy span "De titel doet meer vermoeden [PERSON_NAME] het is. De gids is wel zeer enthousi…"
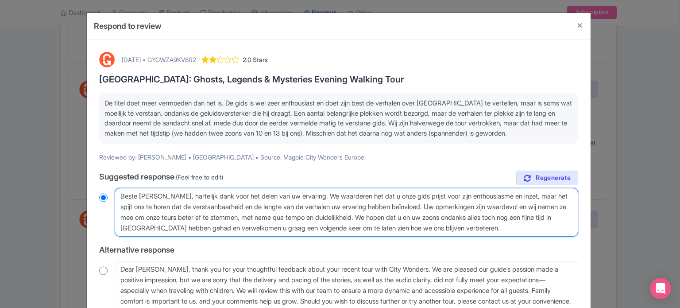
drag, startPoint x: 119, startPoint y: 205, endPoint x: 534, endPoint y: 237, distance: 415.8
click at [534, 237] on textarea "Beste Berthold, hartelijk dank voor het delen van uw ervaring. We waarderen het…" at bounding box center [347, 212] width 464 height 49
radio input "true"
click at [508, 237] on textarea "Beste Berthold, hartelijk dank voor het delen van uw ervaring. We waarderen het…" at bounding box center [347, 212] width 464 height 49
drag, startPoint x: 525, startPoint y: 237, endPoint x: 119, endPoint y: 199, distance: 408.0
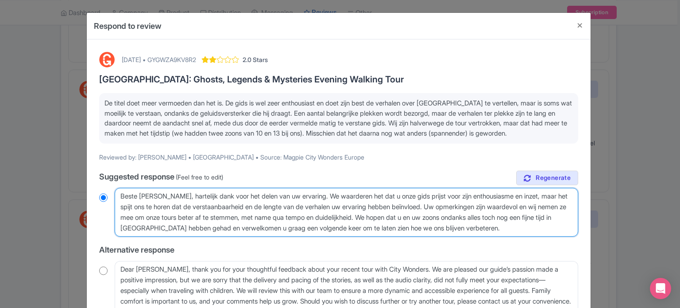
click at [119, 199] on textarea "Beste Berthold, hartelijk dank voor het delen van uw ervaring. We waarderen het…" at bounding box center [347, 212] width 464 height 49
paste textarea "Dear [PERSON_NAME], thank you so much for sharing your experience. We appreciat…"
type textarea "Dear [PERSON_NAME], thank you so much for sharing your experience. We appreciat…"
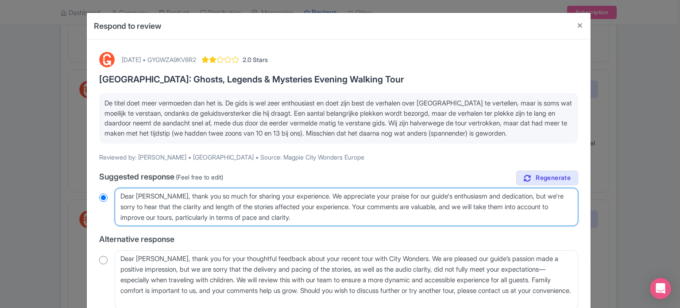
radio input "true"
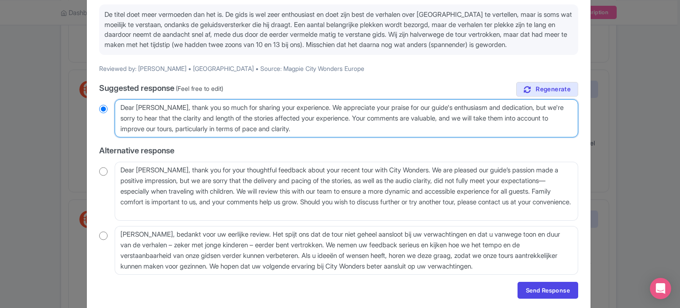
scroll to position [128, 0]
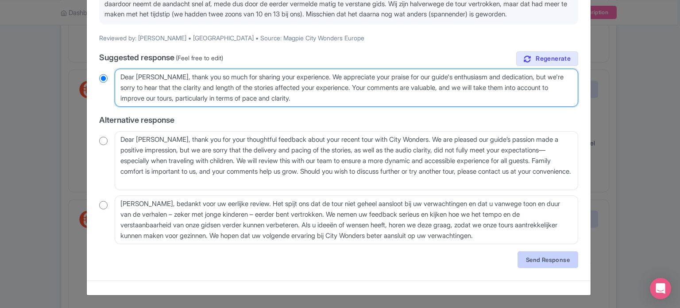
type textarea "Dear [PERSON_NAME], thank you so much for sharing your experience. We appreciat…"
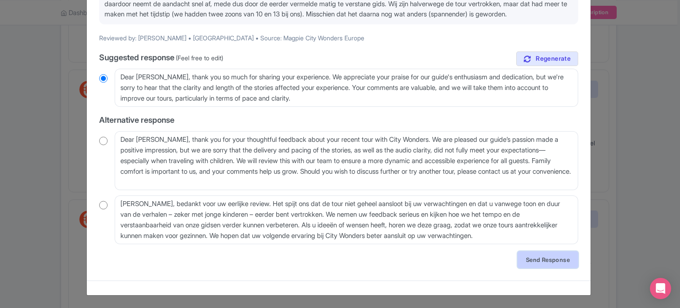
click at [540, 261] on link "Send Response" at bounding box center [548, 259] width 61 height 17
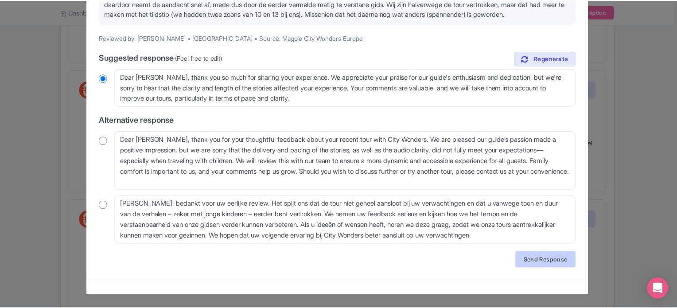
scroll to position [0, 0]
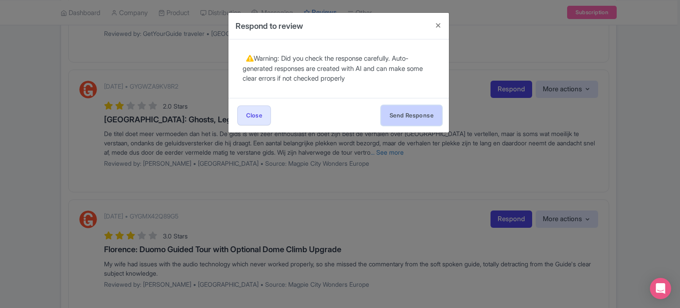
click at [407, 119] on button "Send Response" at bounding box center [411, 115] width 61 height 20
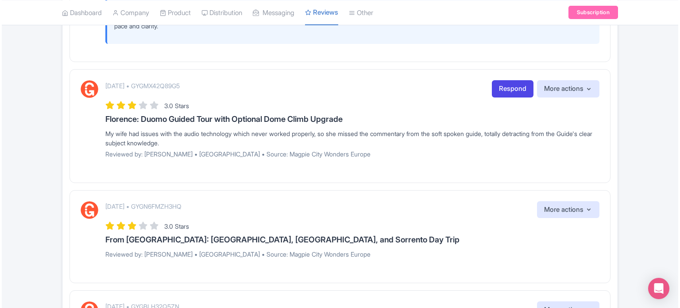
scroll to position [1019, 0]
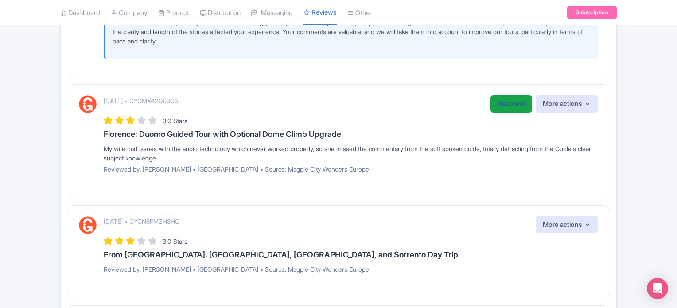
click at [500, 113] on link "Respond" at bounding box center [511, 103] width 42 height 17
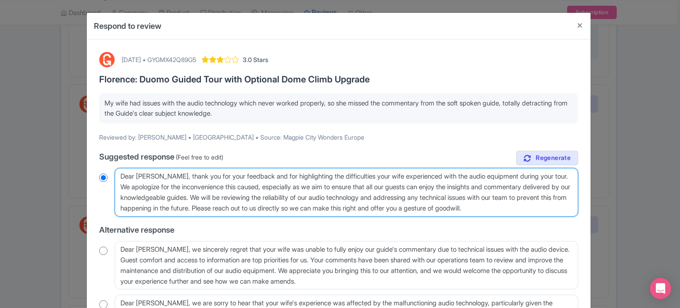
drag, startPoint x: 216, startPoint y: 196, endPoint x: 250, endPoint y: 207, distance: 35.7
click at [250, 207] on textarea "Dear [PERSON_NAME], thank you for your feedback and for highlighting the diffic…" at bounding box center [347, 192] width 464 height 49
type textarea "Dear [PERSON_NAME], thank you for your feedback and for highlighting the diffic…"
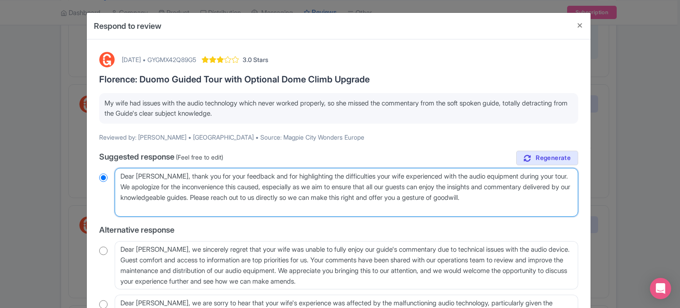
radio input "true"
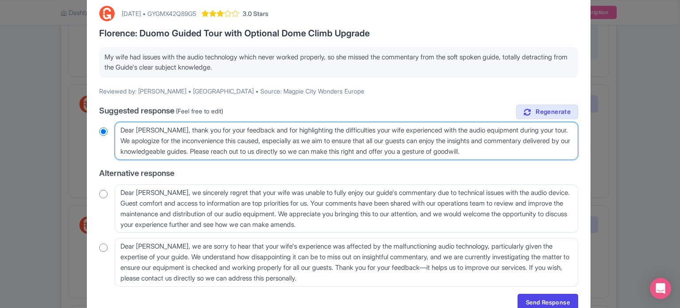
scroll to position [88, 0]
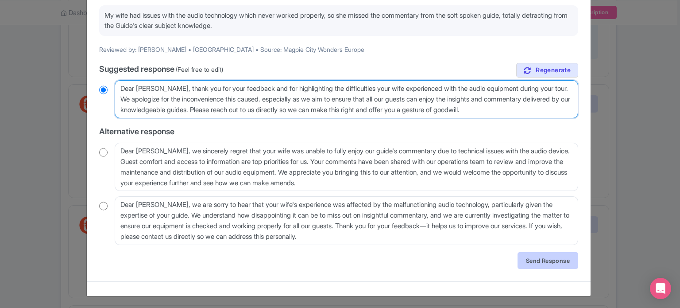
type textarea "Dear [PERSON_NAME], thank you for your feedback and for highlighting the diffic…"
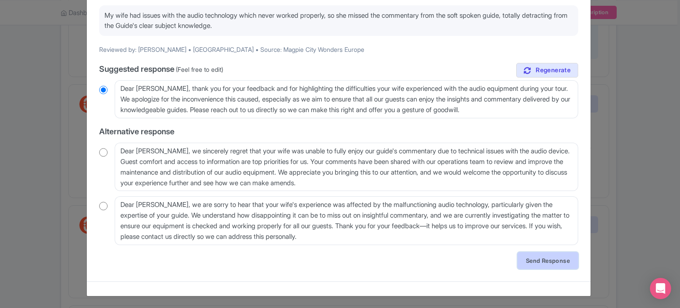
click at [533, 258] on link "Send Response" at bounding box center [548, 260] width 61 height 17
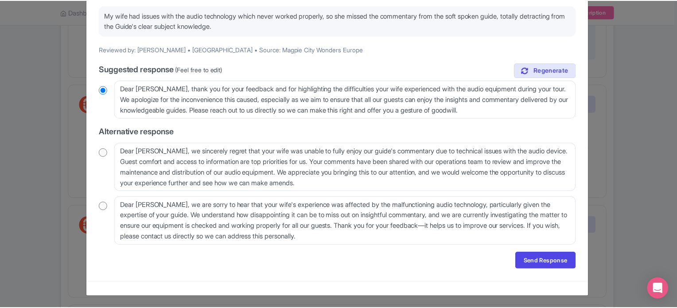
scroll to position [0, 0]
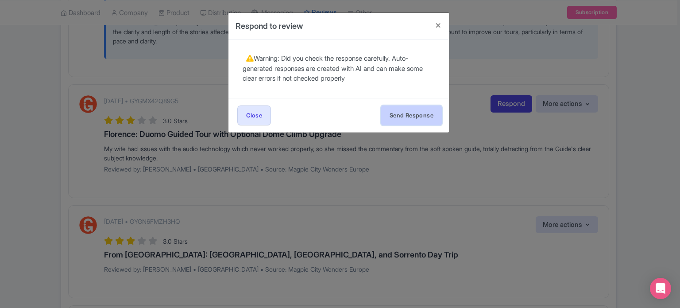
click at [402, 107] on button "Send Response" at bounding box center [411, 115] width 61 height 20
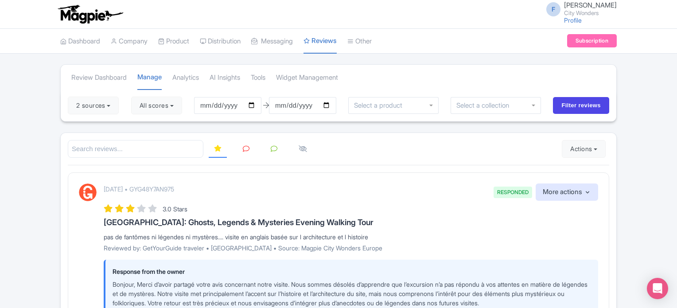
click at [248, 152] on link at bounding box center [245, 148] width 17 height 17
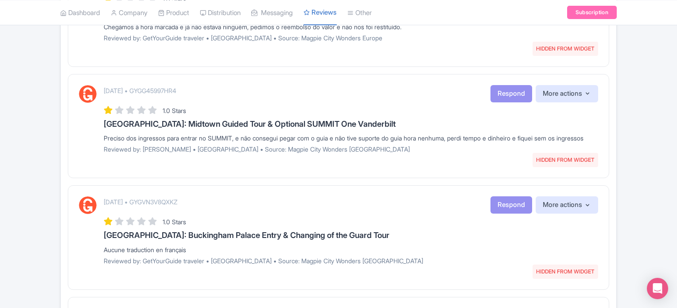
scroll to position [842, 0]
